Goal: Navigation & Orientation: Find specific page/section

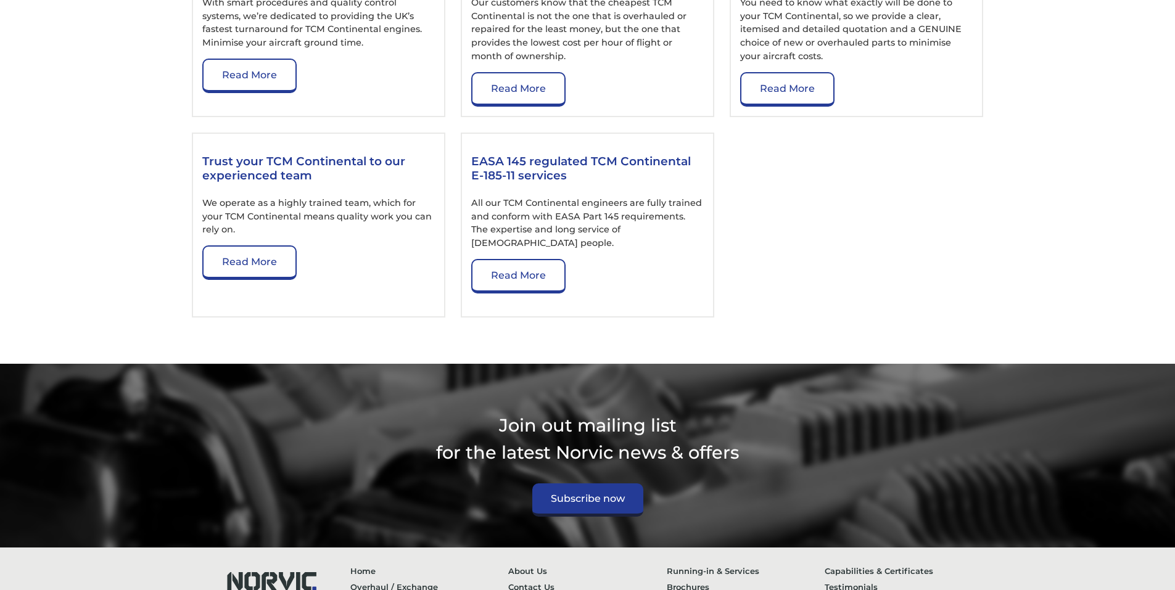
scroll to position [1999, 0]
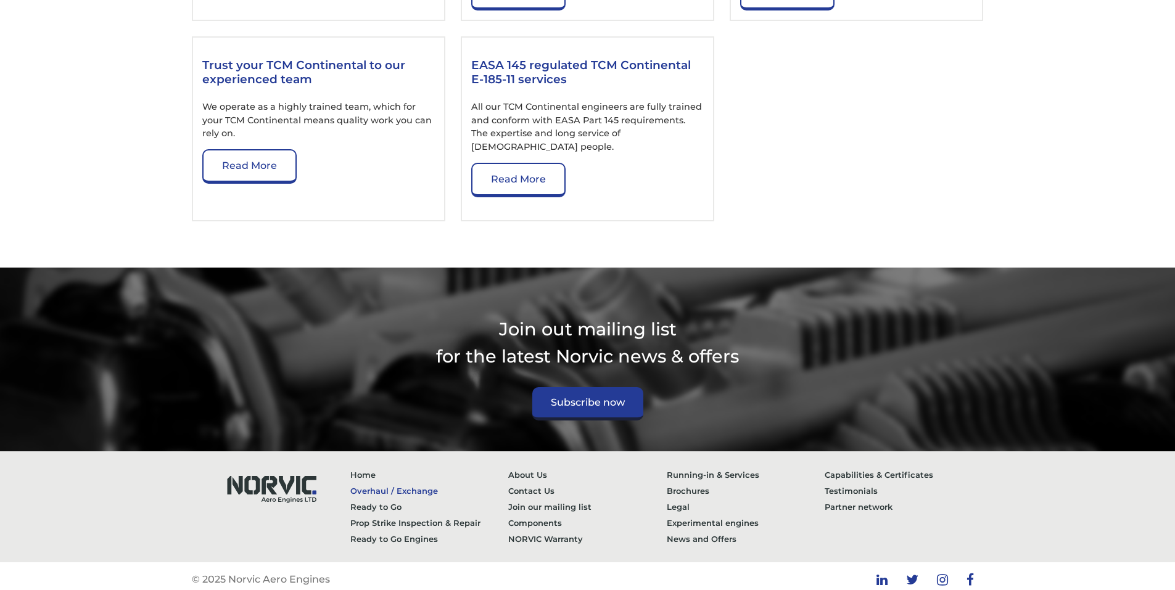
click at [371, 483] on link "Overhaul / Exchange" at bounding box center [429, 491] width 159 height 16
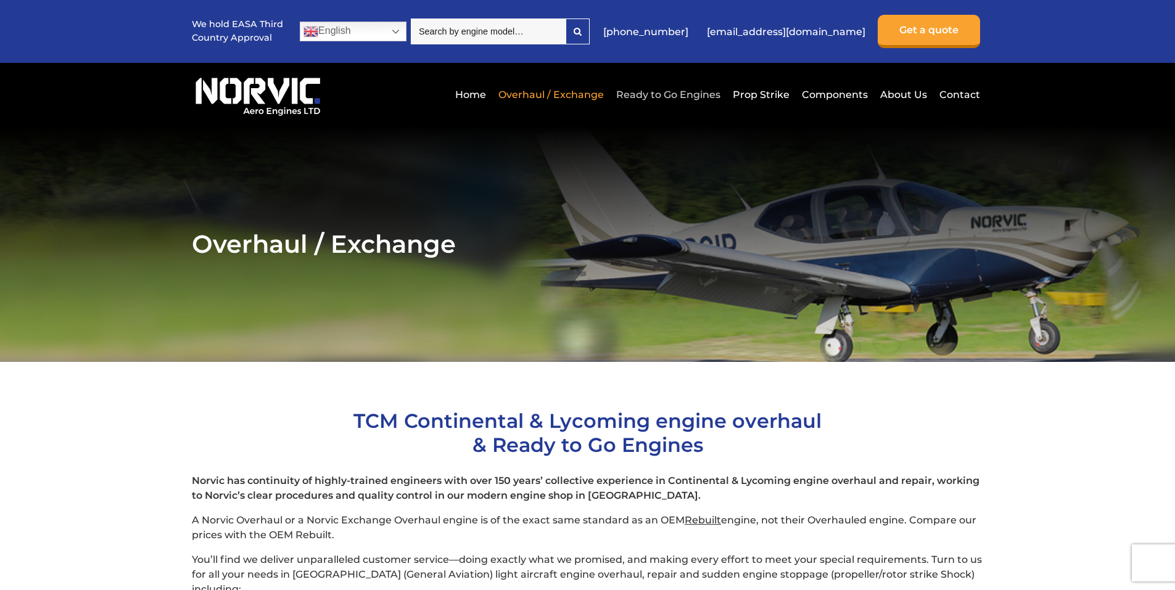
click at [661, 93] on link "Ready to Go Engines" at bounding box center [668, 95] width 110 height 30
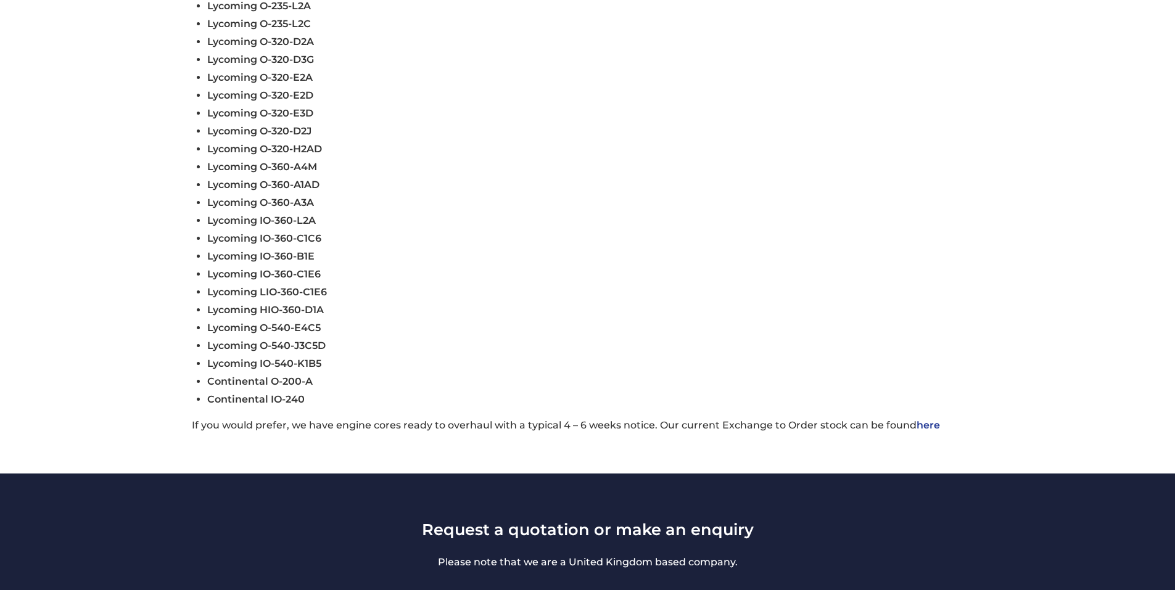
scroll to position [555, 0]
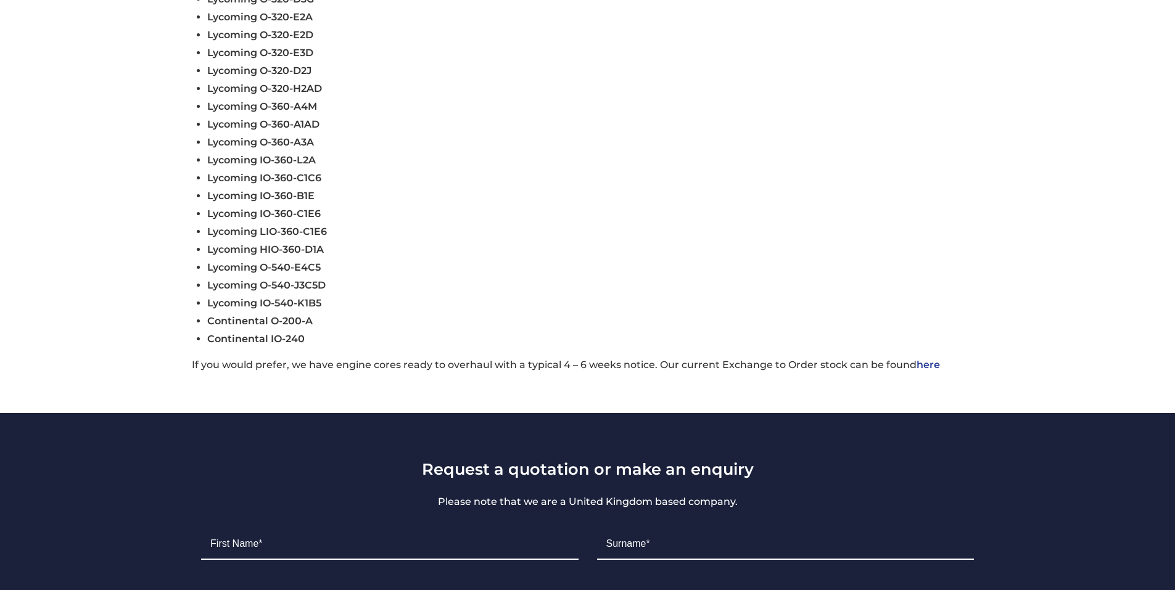
click at [928, 366] on link "here" at bounding box center [928, 365] width 23 height 12
